Goal: Task Accomplishment & Management: Use online tool/utility

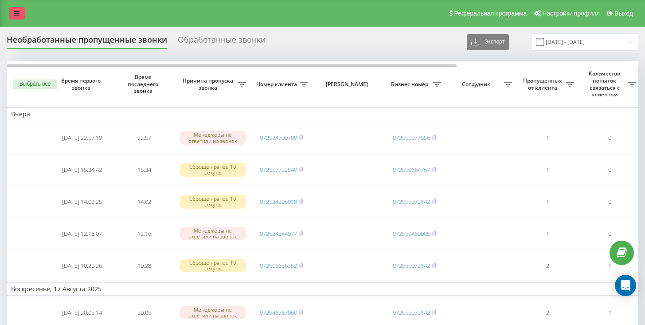
click at [20, 13] on link at bounding box center [17, 13] width 16 height 12
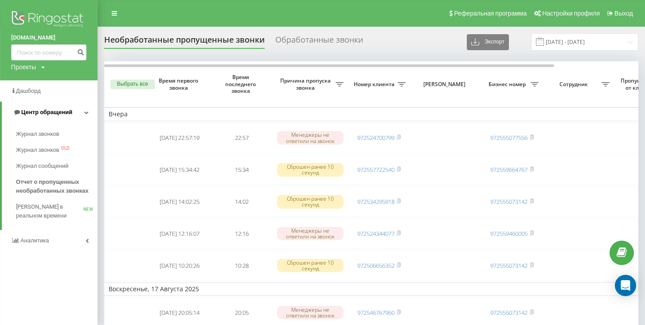
click at [48, 123] on link "Центр обращений" at bounding box center [50, 112] width 96 height 21
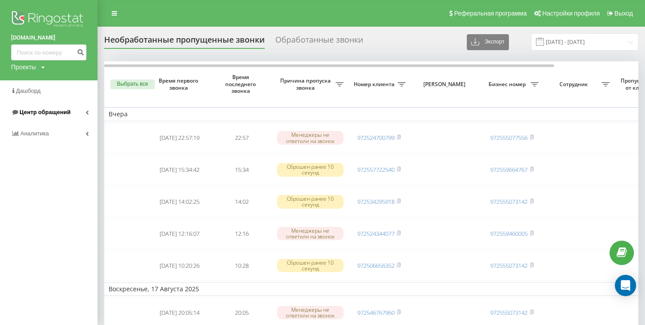
click at [68, 115] on span "Центр обращений" at bounding box center [45, 112] width 51 height 7
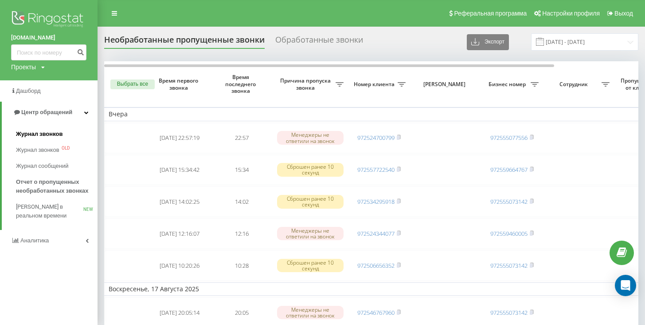
click at [45, 138] on span "Журнал звонков" at bounding box center [39, 134] width 47 height 9
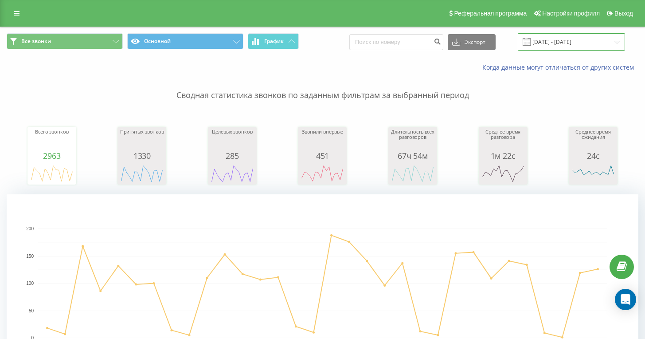
click at [567, 50] on input "19.07.2025 - 19.08.2025" at bounding box center [571, 41] width 107 height 17
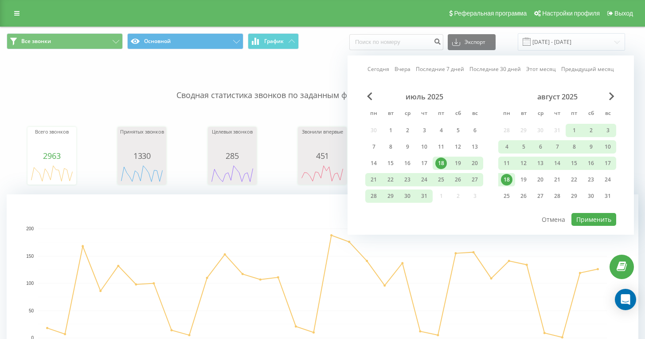
click at [436, 169] on div "18" at bounding box center [442, 163] width 12 height 12
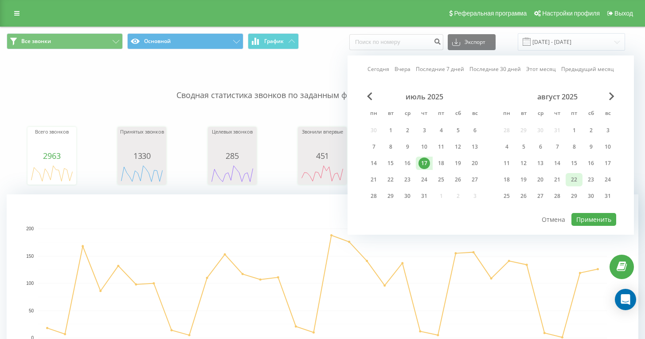
click at [571, 185] on div "22" at bounding box center [575, 180] width 12 height 12
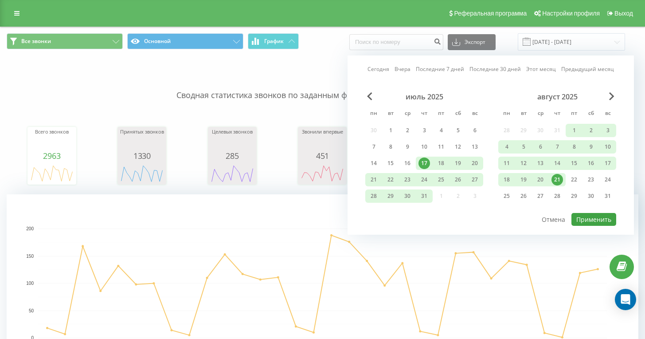
click at [586, 226] on button "Применить" at bounding box center [594, 219] width 45 height 13
type input "18.07.2025 - 22.08.2025"
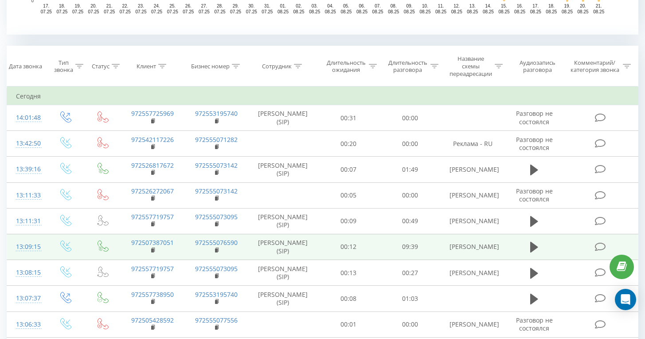
scroll to position [339, 0]
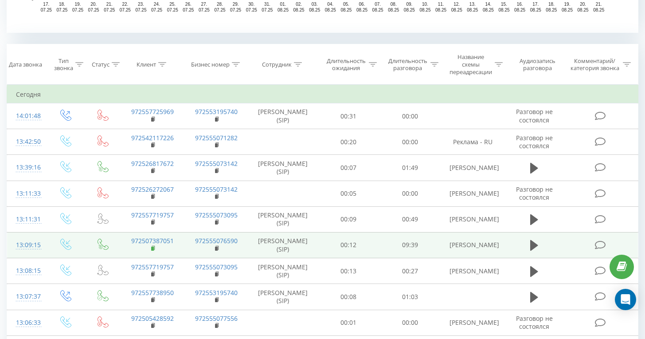
click at [152, 251] on rect at bounding box center [152, 249] width 3 height 4
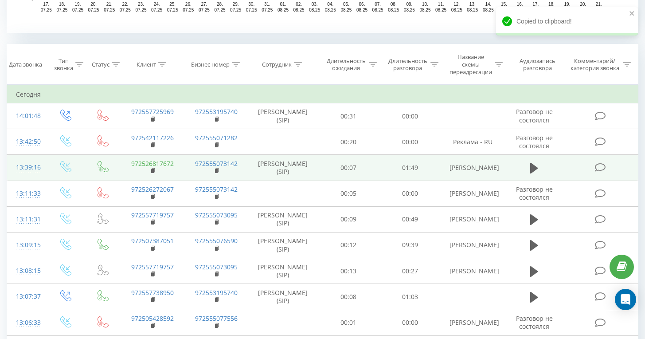
scroll to position [324, 0]
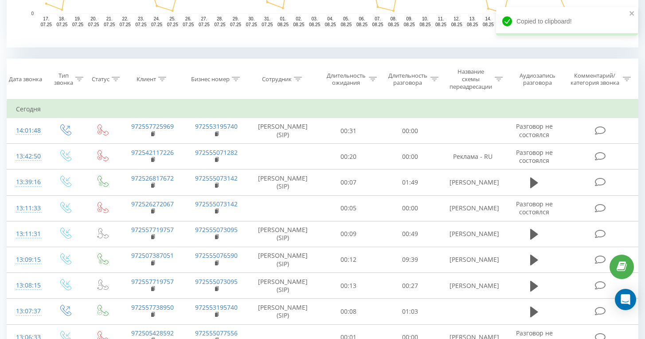
click at [161, 81] on icon at bounding box center [162, 79] width 8 height 4
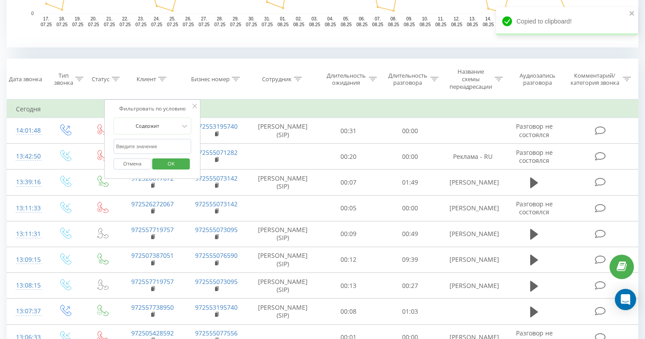
click at [173, 154] on input "text" at bounding box center [153, 147] width 78 height 16
paste input "972507387051"
type input "972507387051"
click at [174, 170] on span "OK" at bounding box center [171, 164] width 25 height 14
